Goal: Task Accomplishment & Management: Use online tool/utility

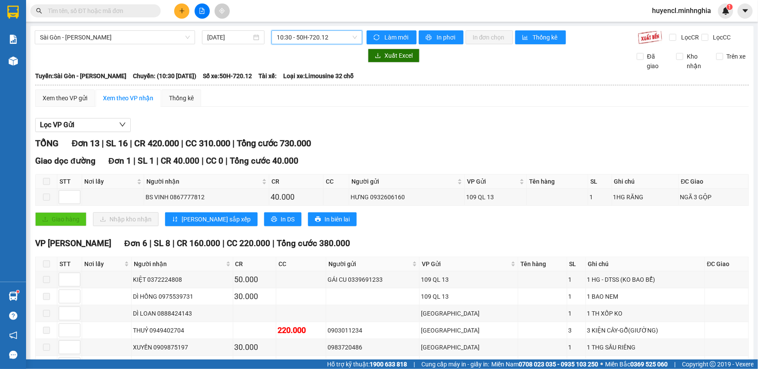
click at [307, 36] on span "10:30 - 50H-720.12" at bounding box center [317, 37] width 80 height 13
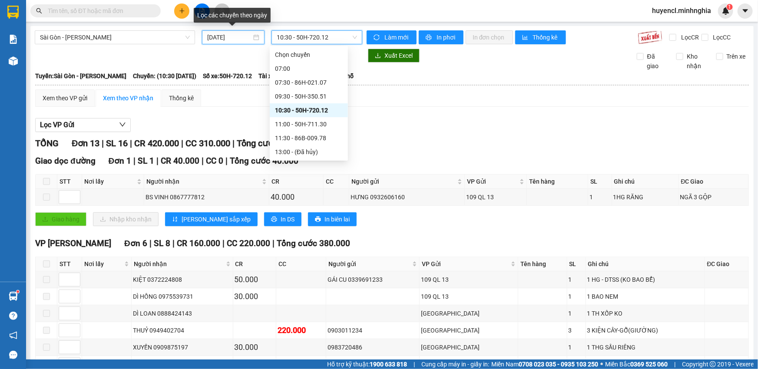
click at [234, 37] on input "[DATE]" at bounding box center [229, 38] width 44 height 10
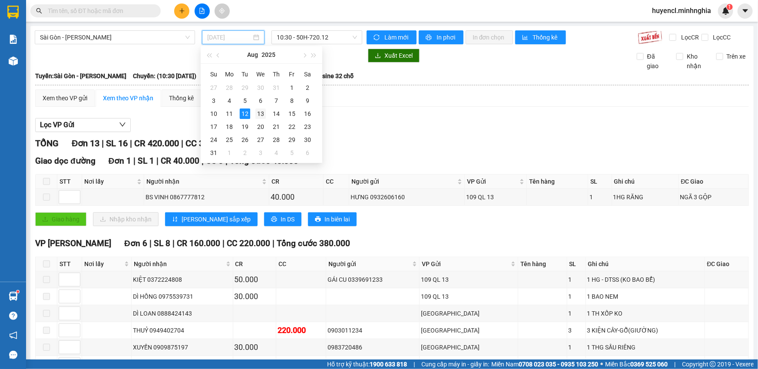
click at [260, 117] on div "13" at bounding box center [260, 114] width 10 height 10
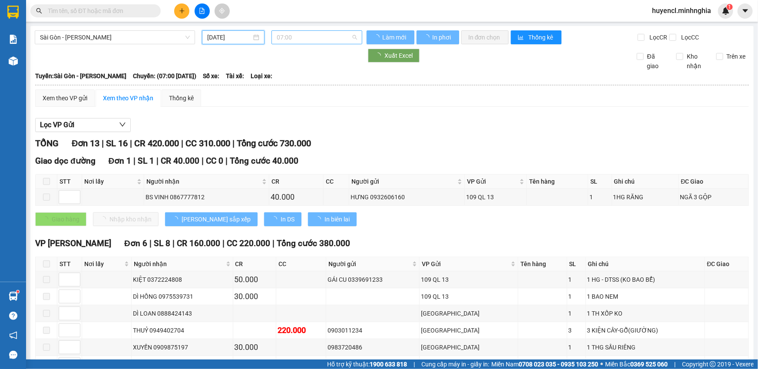
type input "[DATE]"
click at [337, 35] on span "07:00" at bounding box center [317, 37] width 80 height 13
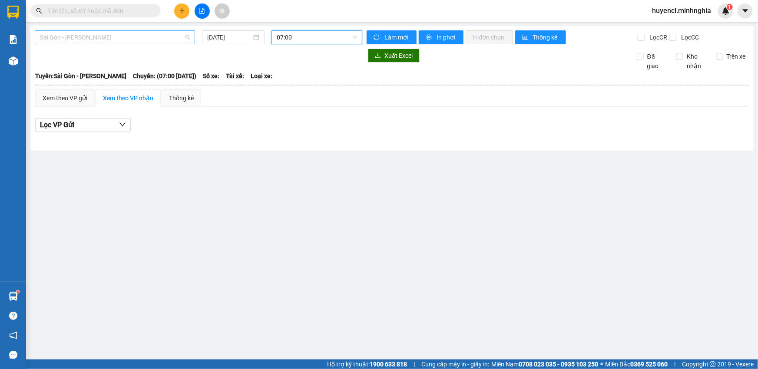
click at [182, 39] on span "Sài Gòn - [PERSON_NAME]" at bounding box center [115, 37] width 150 height 13
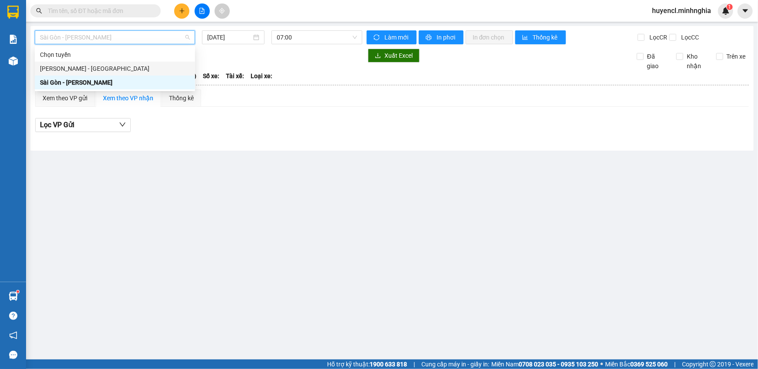
click at [99, 67] on div "[PERSON_NAME] - [GEOGRAPHIC_DATA]" at bounding box center [115, 69] width 150 height 10
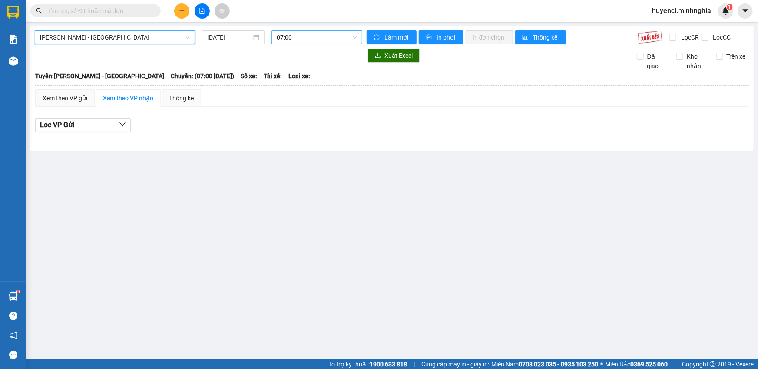
click at [336, 36] on span "07:00" at bounding box center [317, 37] width 80 height 13
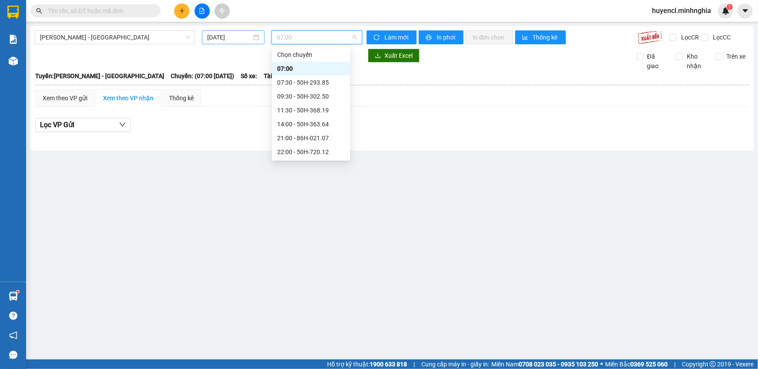
click at [226, 34] on input "[DATE]" at bounding box center [229, 38] width 44 height 10
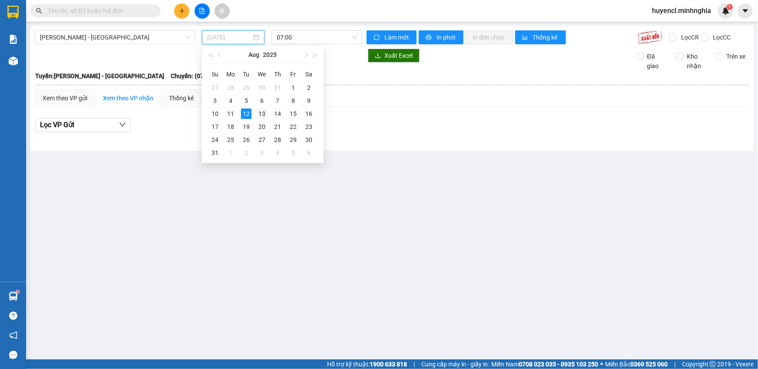
click at [259, 115] on div "13" at bounding box center [262, 114] width 10 height 10
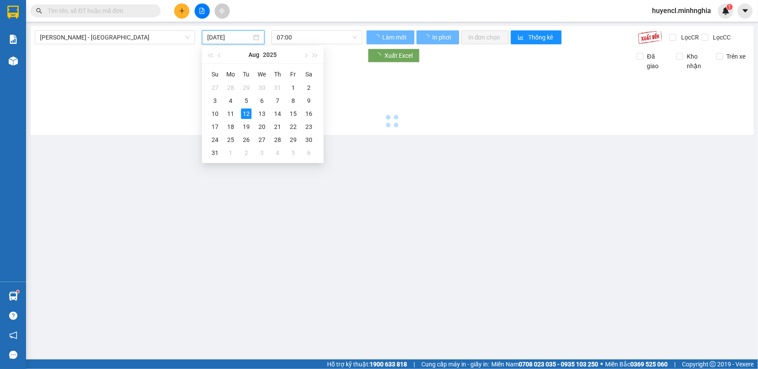
type input "[DATE]"
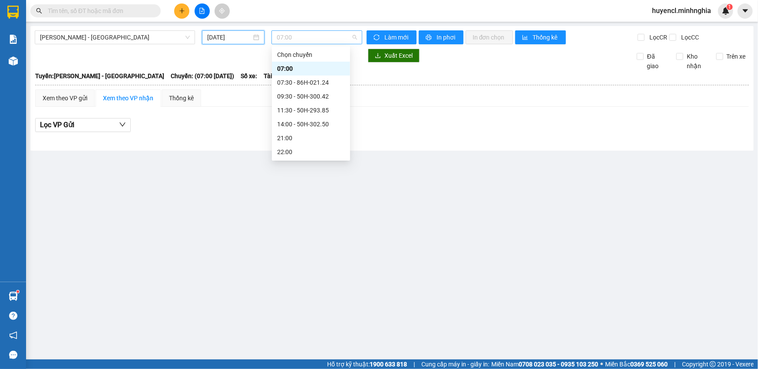
click at [324, 39] on span "07:00" at bounding box center [317, 37] width 80 height 13
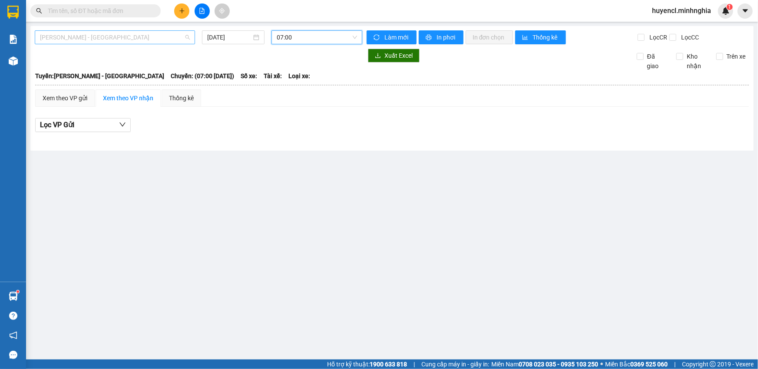
click at [172, 36] on span "[PERSON_NAME] - [GEOGRAPHIC_DATA]" at bounding box center [115, 37] width 150 height 13
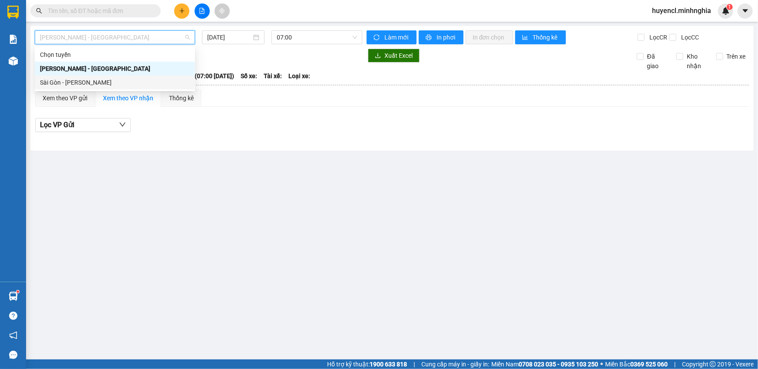
drag, startPoint x: 116, startPoint y: 88, endPoint x: 177, endPoint y: 66, distance: 64.4
click at [116, 88] on div "Sài Gòn - [PERSON_NAME]" at bounding box center [115, 83] width 160 height 14
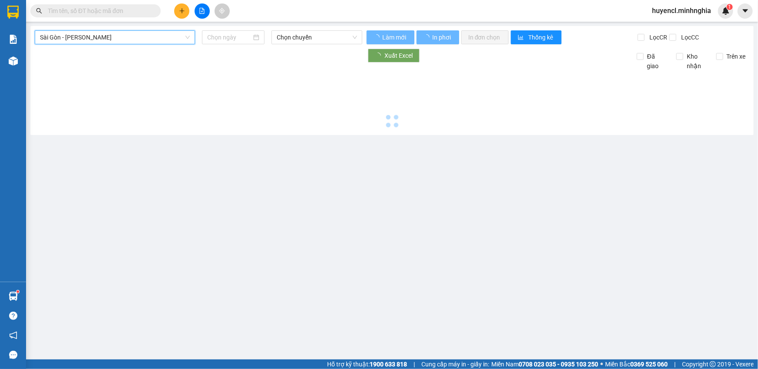
type input "[DATE]"
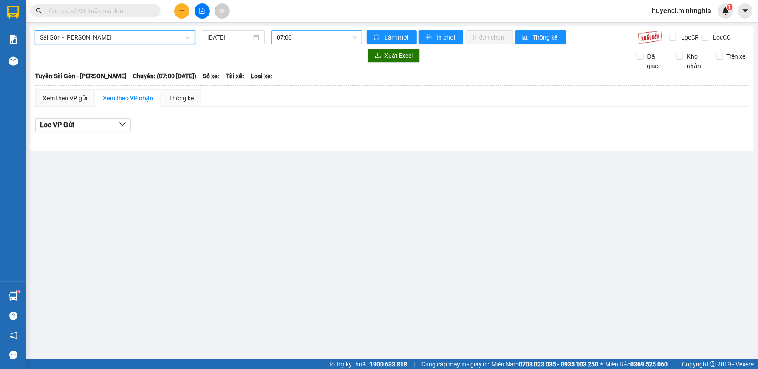
click at [332, 35] on span "07:00" at bounding box center [317, 37] width 80 height 13
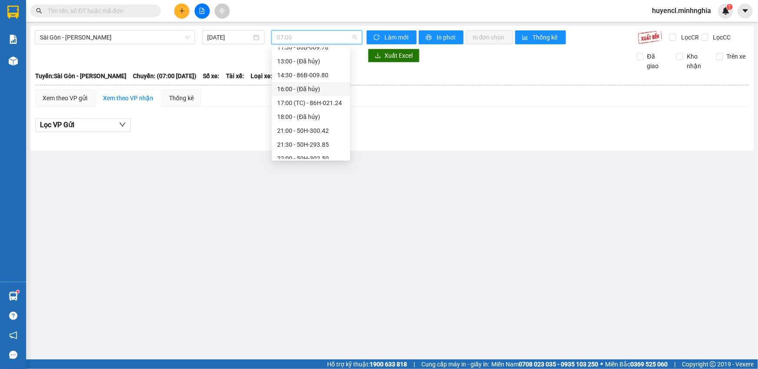
scroll to position [97, 0]
click at [334, 95] on div "17:00 (TC) - 86H-021.24" at bounding box center [311, 97] width 68 height 10
